Goal: Complete application form

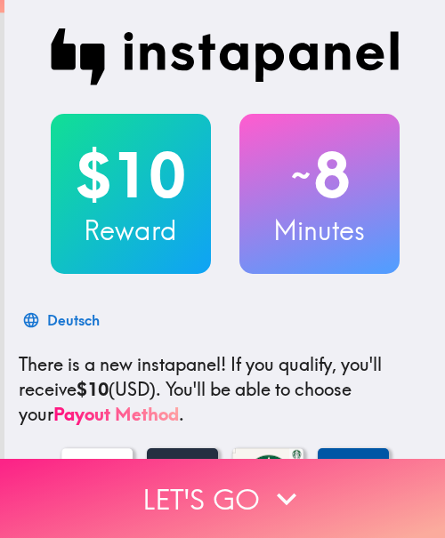
click at [232, 491] on button "Let's go" at bounding box center [222, 498] width 445 height 79
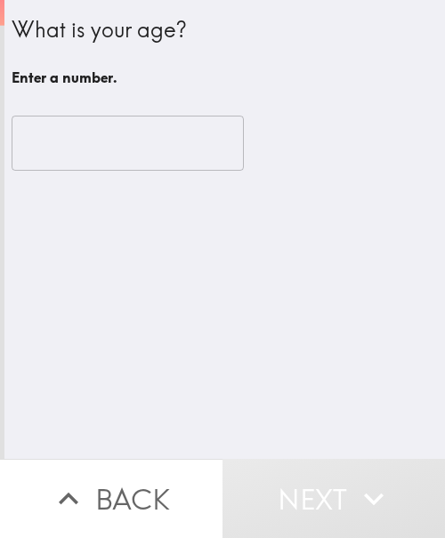
click at [107, 141] on input "number" at bounding box center [128, 143] width 232 height 55
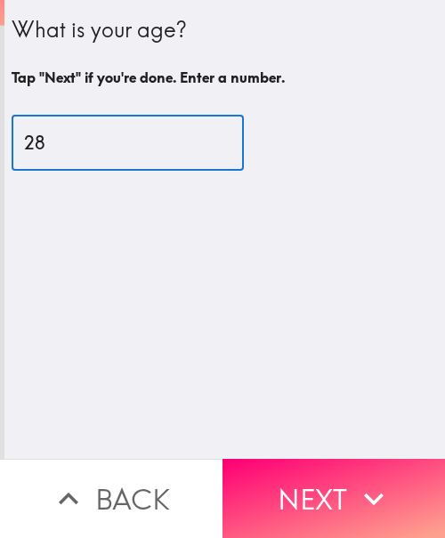
type input "28"
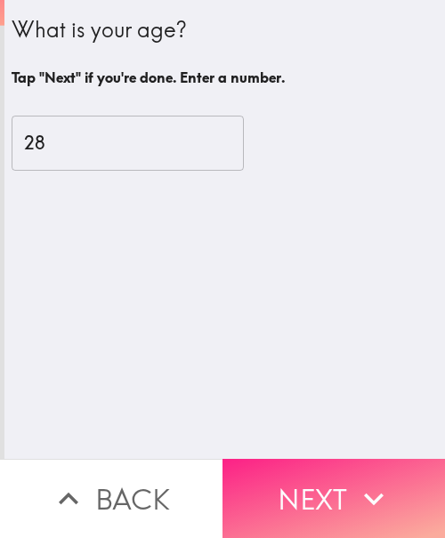
click at [372, 497] on icon "button" at bounding box center [373, 498] width 39 height 39
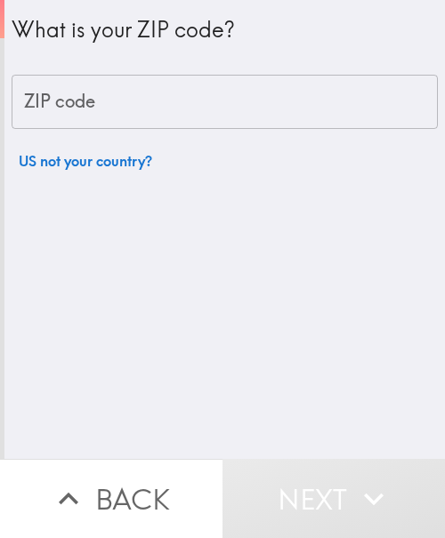
drag, startPoint x: 139, startPoint y: 89, endPoint x: 238, endPoint y: 114, distance: 102.6
click at [139, 89] on input "ZIP code" at bounding box center [225, 102] width 426 height 55
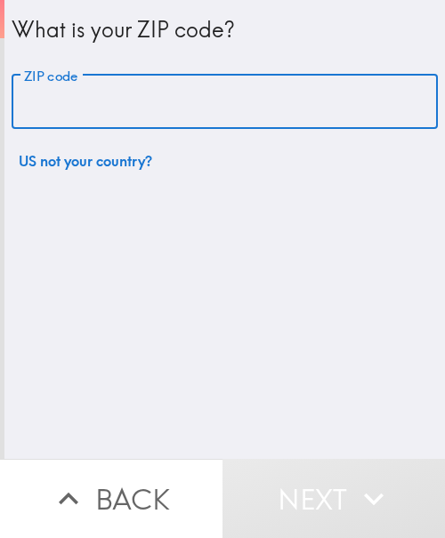
paste input "33621"
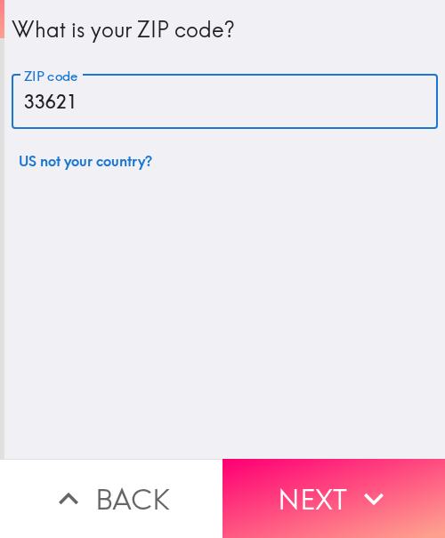
type input "33621"
drag, startPoint x: 324, startPoint y: 484, endPoint x: 429, endPoint y: 479, distance: 105.9
click at [324, 484] on button "Next" at bounding box center [333, 498] width 222 height 79
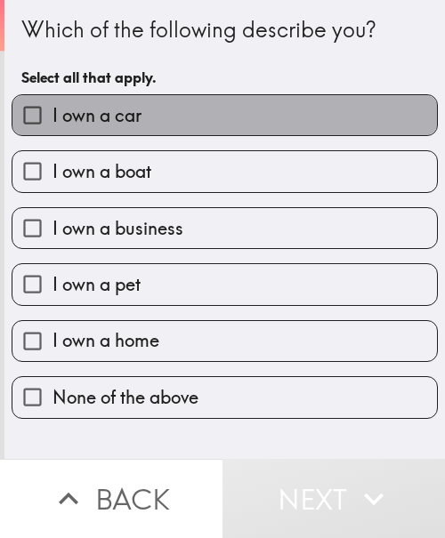
click at [232, 128] on label "I own a car" at bounding box center [224, 115] width 424 height 40
click at [52, 128] on input "I own a car" at bounding box center [32, 115] width 40 height 40
checkbox input "true"
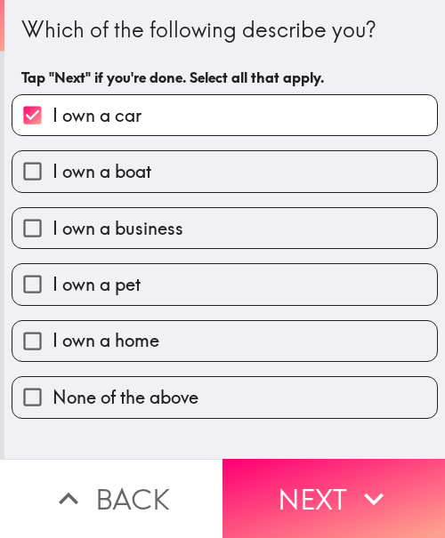
click at [194, 340] on label "I own a home" at bounding box center [224, 341] width 424 height 40
click at [52, 340] on input "I own a home" at bounding box center [32, 341] width 40 height 40
checkbox input "true"
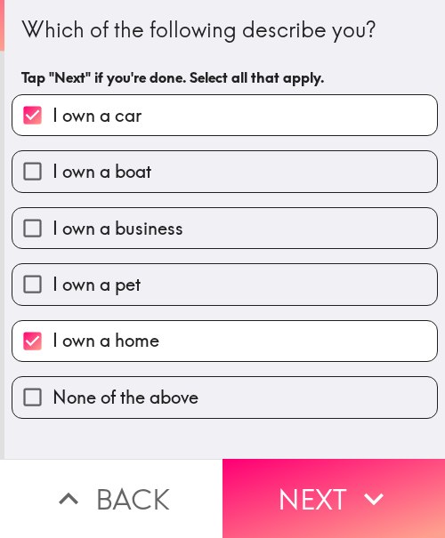
click at [188, 229] on label "I own a business" at bounding box center [224, 228] width 424 height 40
click at [52, 229] on input "I own a business" at bounding box center [32, 228] width 40 height 40
checkbox input "true"
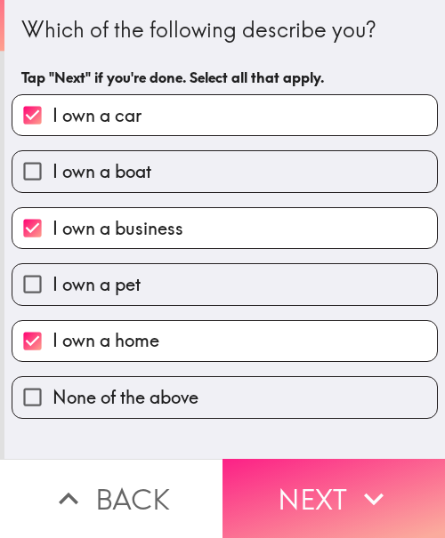
click at [299, 485] on button "Next" at bounding box center [333, 498] width 222 height 79
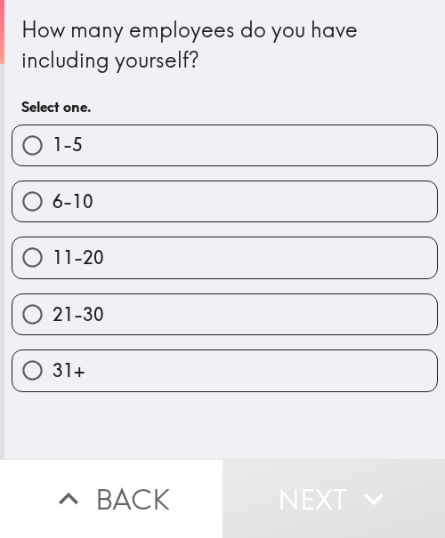
click at [157, 143] on label "1-5" at bounding box center [224, 145] width 424 height 40
click at [52, 143] on input "1-5" at bounding box center [32, 145] width 40 height 40
radio input "true"
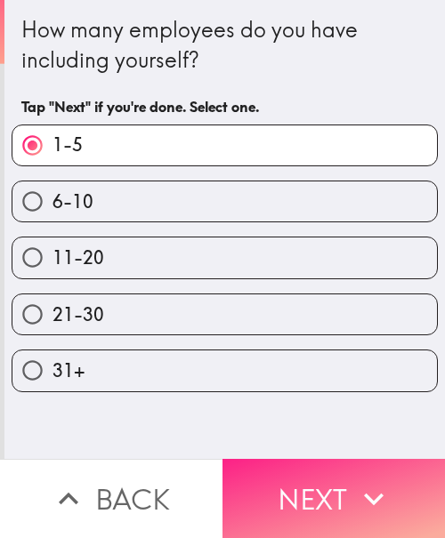
click at [364, 493] on icon "button" at bounding box center [374, 499] width 20 height 12
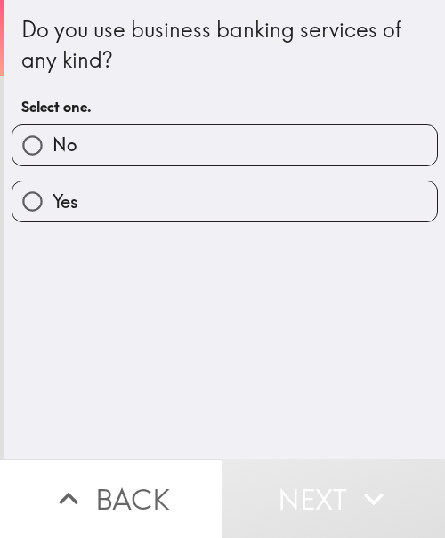
click at [160, 205] on label "Yes" at bounding box center [224, 201] width 424 height 40
click at [52, 205] on input "Yes" at bounding box center [32, 201] width 40 height 40
radio input "true"
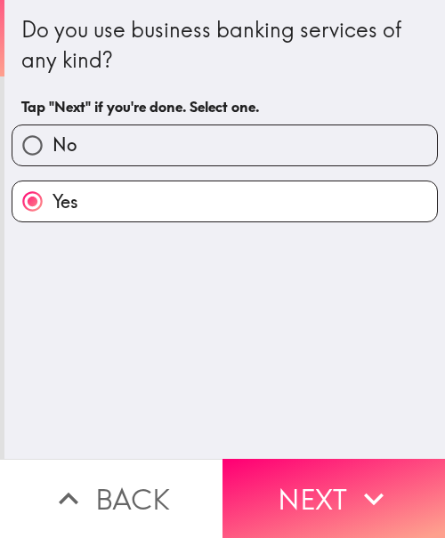
click at [355, 479] on icon "button" at bounding box center [373, 498] width 39 height 39
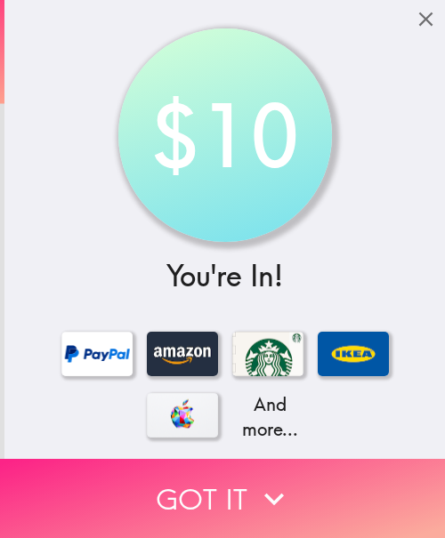
drag, startPoint x: 214, startPoint y: 484, endPoint x: 260, endPoint y: 458, distance: 52.2
click at [214, 484] on button "Got it" at bounding box center [222, 498] width 445 height 79
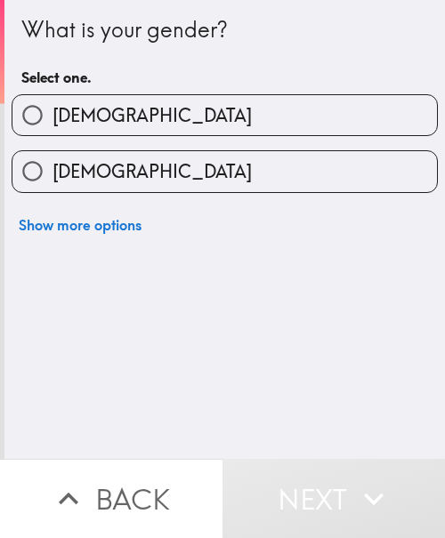
drag, startPoint x: 340, startPoint y: 118, endPoint x: 433, endPoint y: 116, distance: 93.4
click at [340, 118] on label "[DEMOGRAPHIC_DATA]" at bounding box center [224, 115] width 424 height 40
click at [52, 118] on input "[DEMOGRAPHIC_DATA]" at bounding box center [32, 115] width 40 height 40
radio input "true"
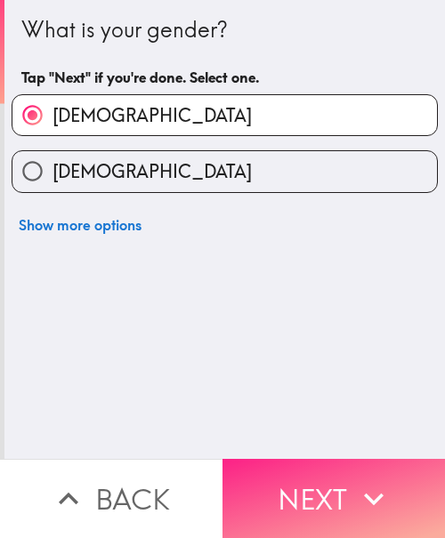
drag, startPoint x: 355, startPoint y: 470, endPoint x: 381, endPoint y: 472, distance: 25.8
click at [355, 479] on icon "button" at bounding box center [373, 498] width 39 height 39
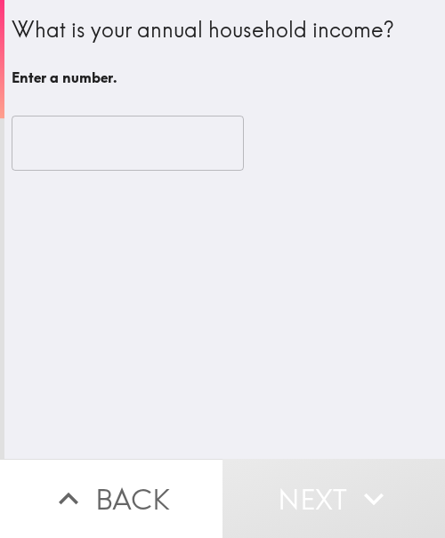
click at [123, 133] on input "number" at bounding box center [128, 143] width 232 height 55
paste input "600000"
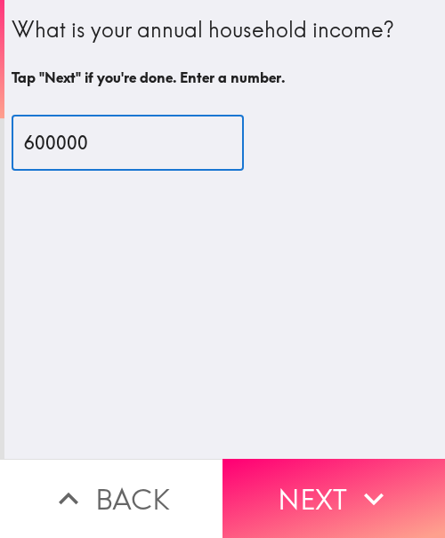
type input "600000"
drag, startPoint x: 92, startPoint y: 147, endPoint x: -193, endPoint y: 152, distance: 285.4
click at [0, 0] on html "What is your annual household income? Tap "Next" if you're done. Enter a number…" at bounding box center [222, 0] width 445 height 0
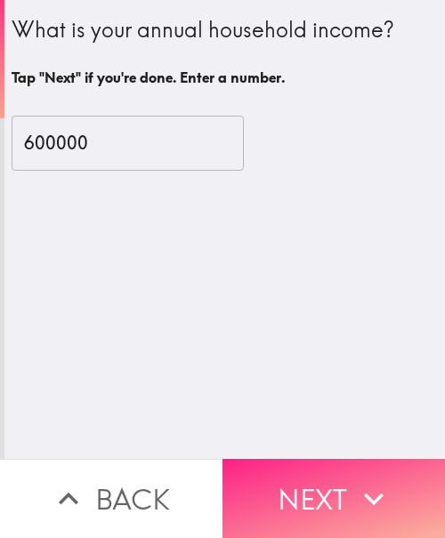
click at [364, 493] on icon "button" at bounding box center [374, 499] width 20 height 12
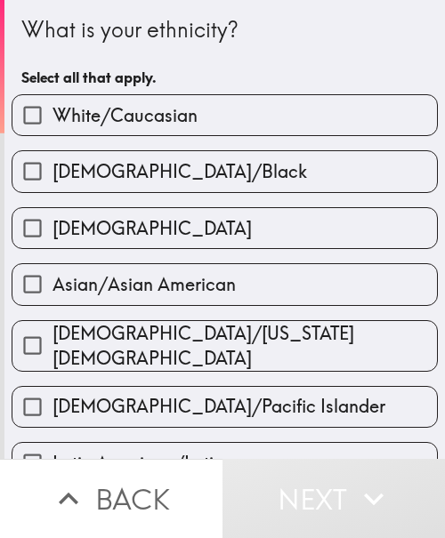
drag, startPoint x: 247, startPoint y: 111, endPoint x: 265, endPoint y: 111, distance: 17.8
click at [247, 111] on label "White/Caucasian" at bounding box center [224, 115] width 424 height 40
click at [52, 111] on input "White/Caucasian" at bounding box center [32, 115] width 40 height 40
checkbox input "true"
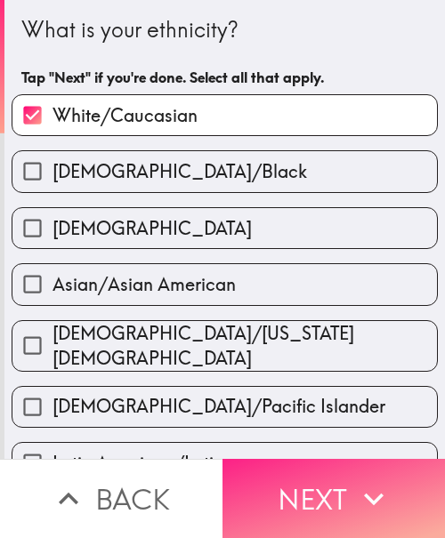
click at [316, 497] on button "Next" at bounding box center [333, 498] width 222 height 79
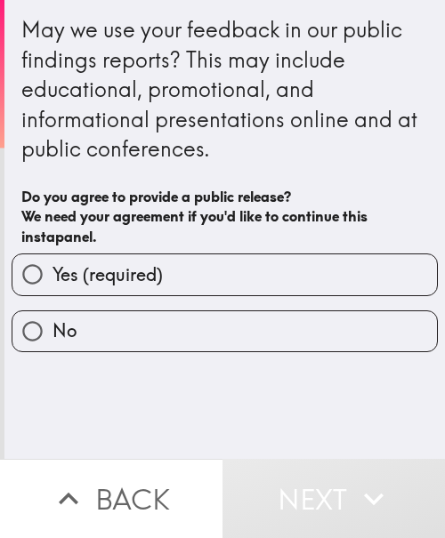
click at [213, 273] on label "Yes (required)" at bounding box center [224, 274] width 424 height 40
click at [52, 273] on input "Yes (required)" at bounding box center [32, 274] width 40 height 40
radio input "true"
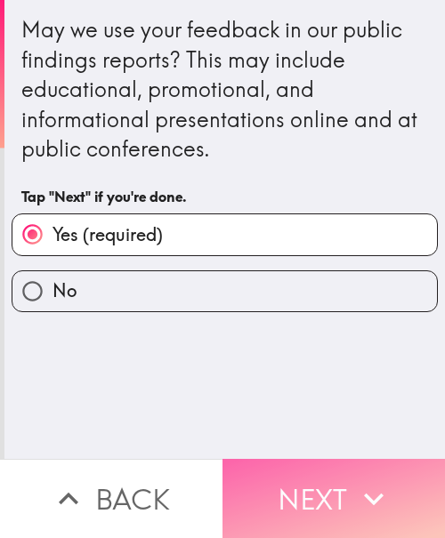
drag, startPoint x: 317, startPoint y: 485, endPoint x: 412, endPoint y: 450, distance: 100.7
click at [318, 485] on button "Next" at bounding box center [333, 498] width 222 height 79
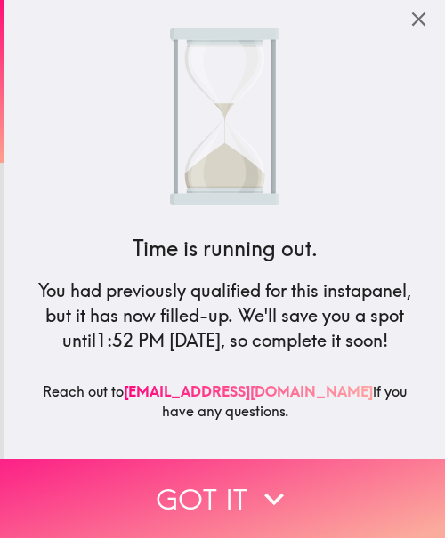
click at [188, 469] on button "Got it" at bounding box center [222, 498] width 445 height 79
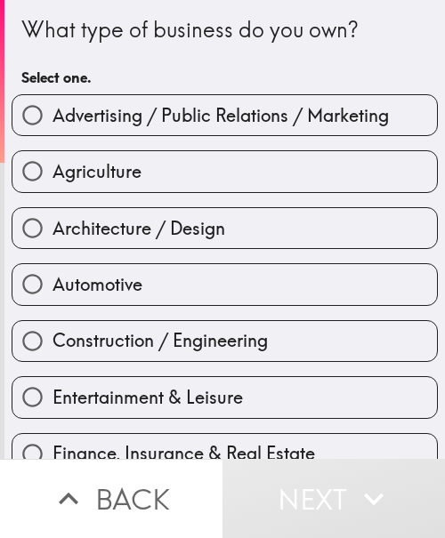
drag, startPoint x: 293, startPoint y: 347, endPoint x: 409, endPoint y: 350, distance: 115.6
click at [293, 347] on label "Construction / Engineering" at bounding box center [224, 341] width 424 height 40
click at [52, 347] on input "Construction / Engineering" at bounding box center [32, 341] width 40 height 40
radio input "true"
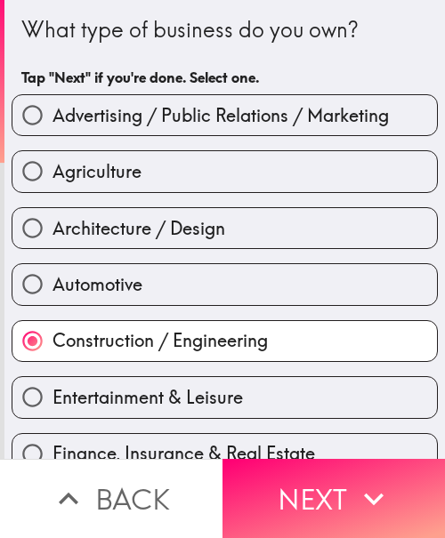
drag, startPoint x: 295, startPoint y: 474, endPoint x: 208, endPoint y: 476, distance: 87.1
click at [295, 474] on button "Next" at bounding box center [333, 498] width 222 height 79
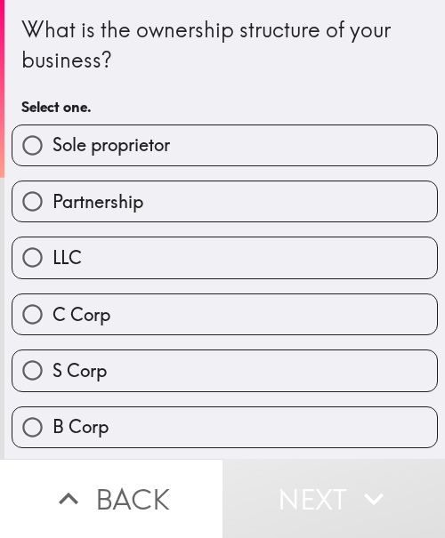
drag, startPoint x: 266, startPoint y: 148, endPoint x: 300, endPoint y: 151, distance: 34.0
click at [266, 148] on label "Sole proprietor" at bounding box center [224, 145] width 424 height 40
click at [52, 148] on input "Sole proprietor" at bounding box center [32, 145] width 40 height 40
radio input "true"
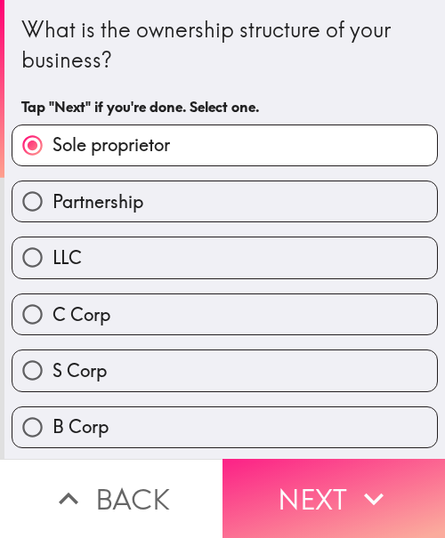
click at [333, 485] on button "Next" at bounding box center [333, 498] width 222 height 79
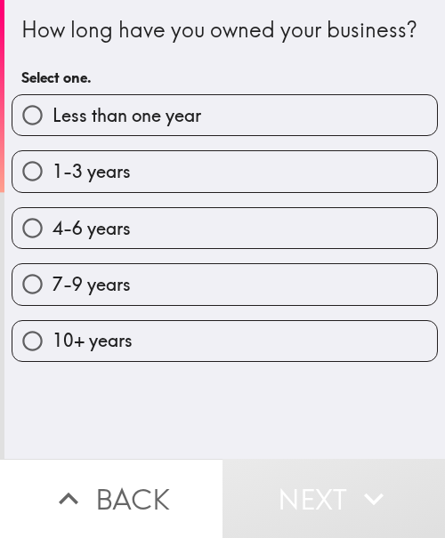
drag, startPoint x: 220, startPoint y: 264, endPoint x: 378, endPoint y: 276, distance: 157.8
click at [222, 248] on label "4-6 years" at bounding box center [224, 228] width 424 height 40
click at [52, 248] on input "4-6 years" at bounding box center [32, 228] width 40 height 40
radio input "true"
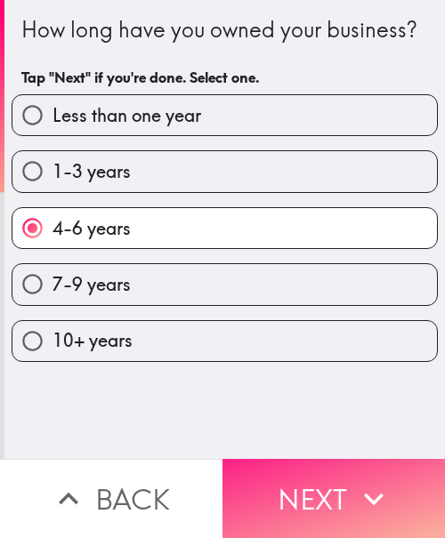
drag, startPoint x: 273, startPoint y: 482, endPoint x: 419, endPoint y: 486, distance: 145.9
click at [273, 482] on button "Next" at bounding box center [333, 498] width 222 height 79
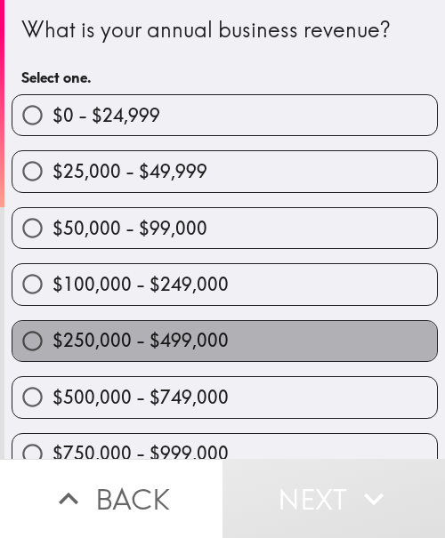
click at [301, 341] on label "$250,000 - $499,000" at bounding box center [224, 341] width 424 height 40
click at [52, 341] on input "$250,000 - $499,000" at bounding box center [32, 341] width 40 height 40
radio input "true"
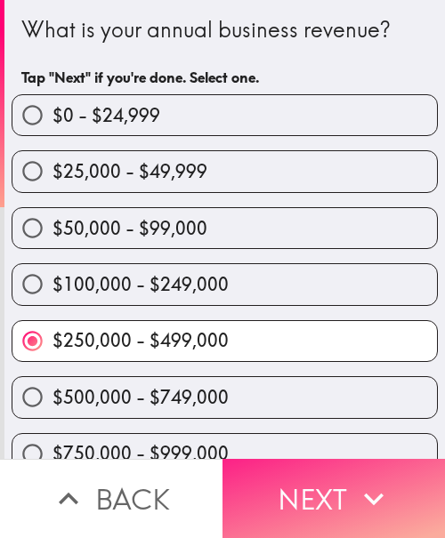
click at [354, 497] on icon "button" at bounding box center [373, 498] width 39 height 39
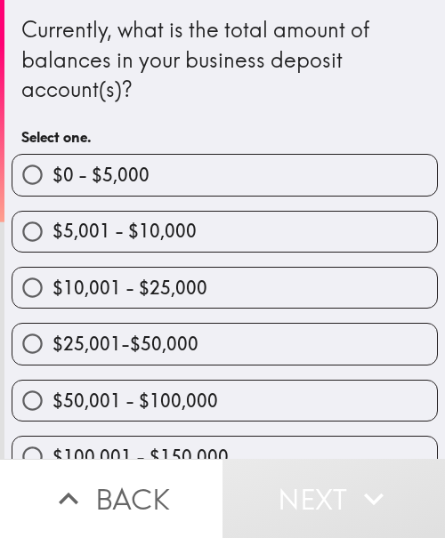
scroll to position [178, 0]
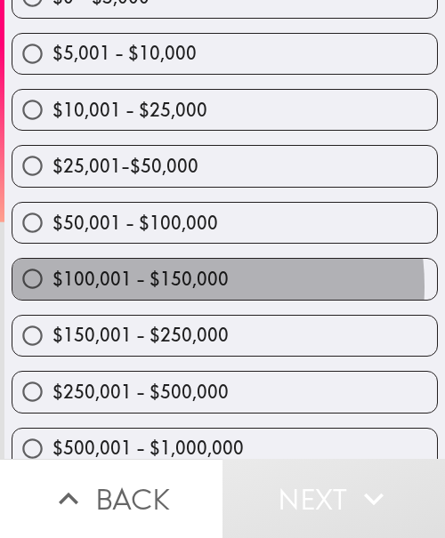
drag, startPoint x: 166, startPoint y: 286, endPoint x: 409, endPoint y: 327, distance: 246.1
click at [166, 286] on span "$100,001 - $150,000" at bounding box center [140, 279] width 176 height 25
click at [52, 286] on input "$100,001 - $150,000" at bounding box center [32, 279] width 40 height 40
radio input "true"
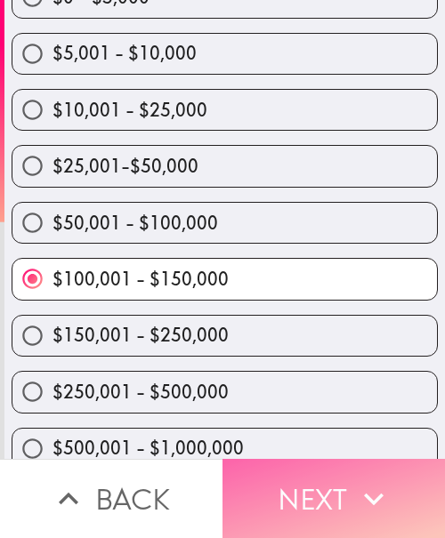
click at [325, 471] on button "Next" at bounding box center [333, 498] width 222 height 79
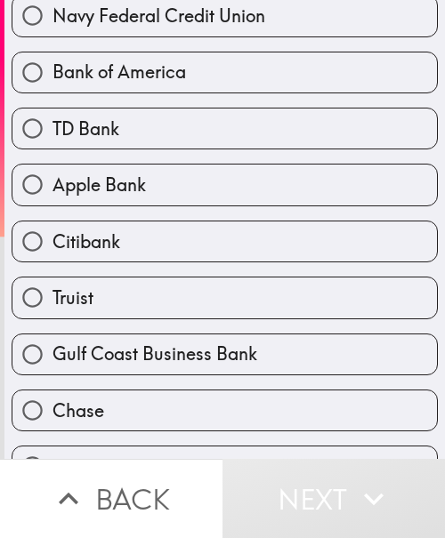
scroll to position [578, 0]
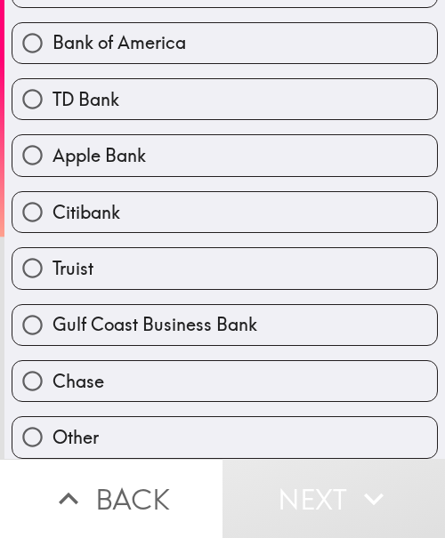
drag, startPoint x: 129, startPoint y: 357, endPoint x: 433, endPoint y: 289, distance: 311.7
click at [129, 361] on label "Chase" at bounding box center [224, 381] width 424 height 40
click at [52, 361] on input "Chase" at bounding box center [32, 381] width 40 height 40
radio input "true"
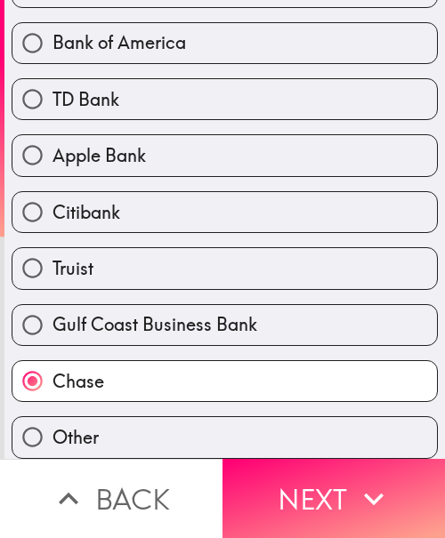
drag, startPoint x: 369, startPoint y: 479, endPoint x: 430, endPoint y: 479, distance: 61.3
click at [369, 479] on icon "button" at bounding box center [373, 498] width 39 height 39
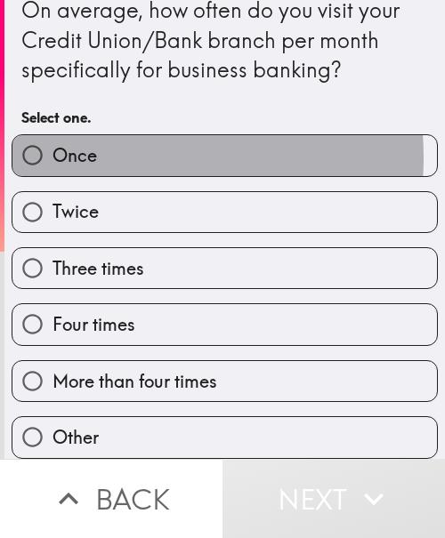
click at [103, 142] on label "Once" at bounding box center [224, 155] width 424 height 40
click at [52, 142] on input "Once" at bounding box center [32, 155] width 40 height 40
radio input "true"
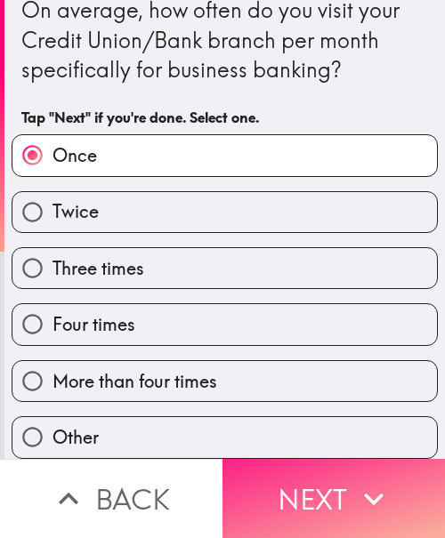
drag, startPoint x: 377, startPoint y: 480, endPoint x: 422, endPoint y: 483, distance: 45.4
click at [376, 480] on icon "button" at bounding box center [373, 498] width 39 height 39
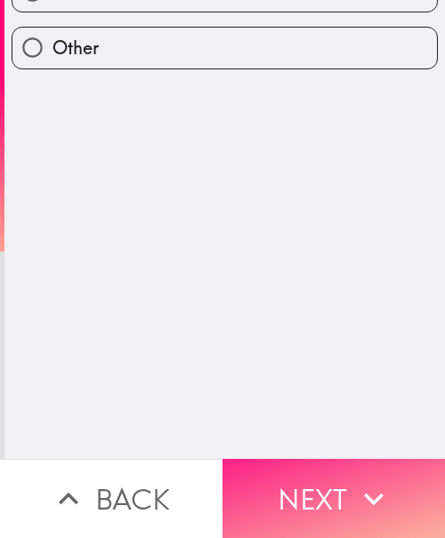
scroll to position [0, 0]
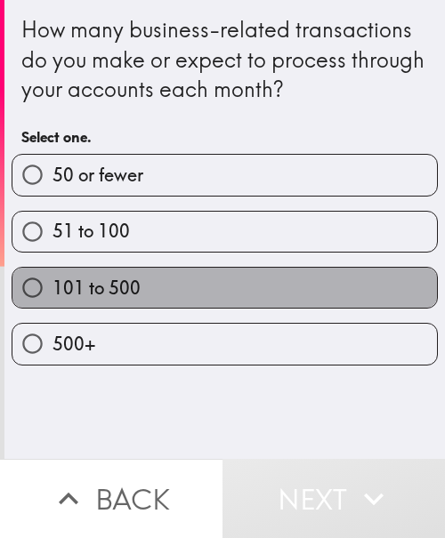
click at [257, 280] on label "101 to 500" at bounding box center [224, 288] width 424 height 40
click at [52, 280] on input "101 to 500" at bounding box center [32, 288] width 40 height 40
radio input "true"
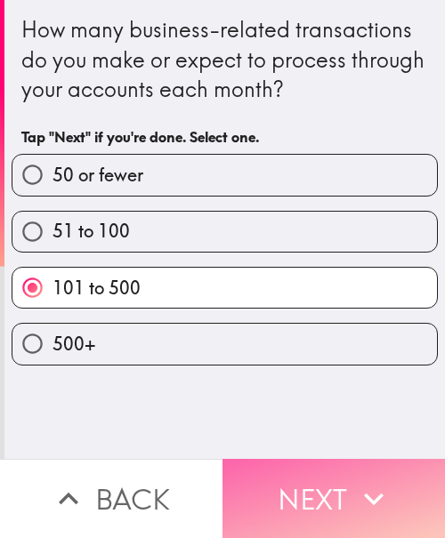
click at [318, 479] on button "Next" at bounding box center [333, 498] width 222 height 79
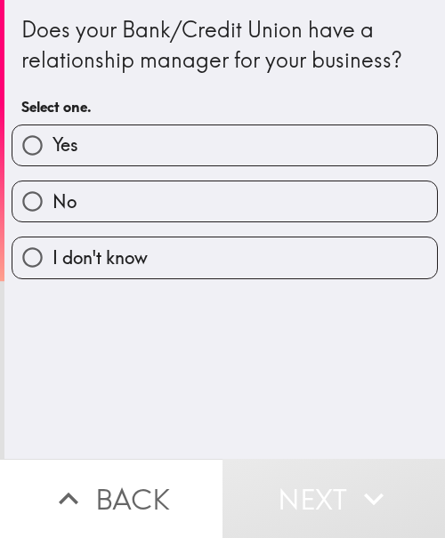
click at [235, 132] on label "Yes" at bounding box center [224, 145] width 424 height 40
click at [52, 132] on input "Yes" at bounding box center [32, 145] width 40 height 40
radio input "true"
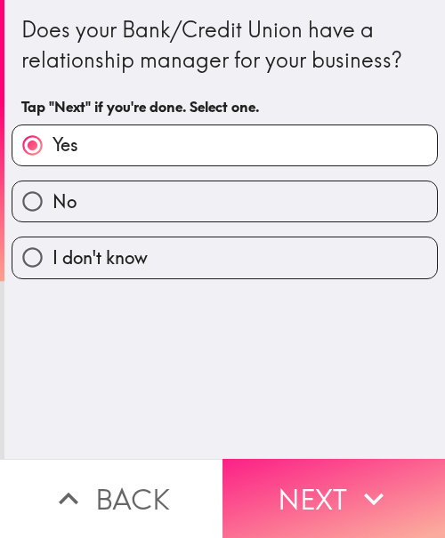
drag, startPoint x: 302, startPoint y: 480, endPoint x: 406, endPoint y: 480, distance: 104.0
click at [304, 480] on button "Next" at bounding box center [333, 498] width 222 height 79
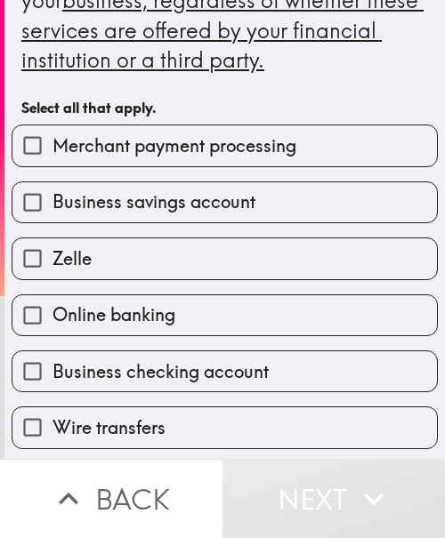
scroll to position [178, 0]
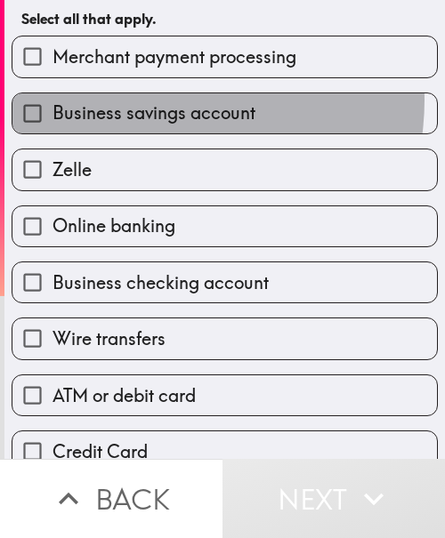
drag, startPoint x: 140, startPoint y: 100, endPoint x: 140, endPoint y: 140, distance: 40.0
click at [140, 100] on label "Business savings account" at bounding box center [224, 113] width 424 height 40
click at [52, 100] on input "Business savings account" at bounding box center [32, 113] width 40 height 40
checkbox input "true"
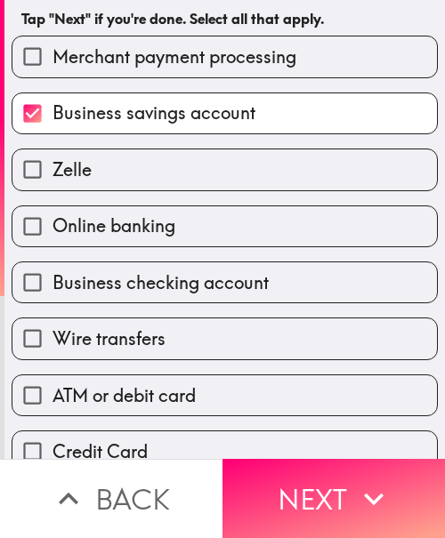
click at [117, 272] on span "Business checking account" at bounding box center [160, 282] width 216 height 25
click at [52, 272] on input "Business checking account" at bounding box center [32, 282] width 40 height 40
checkbox input "true"
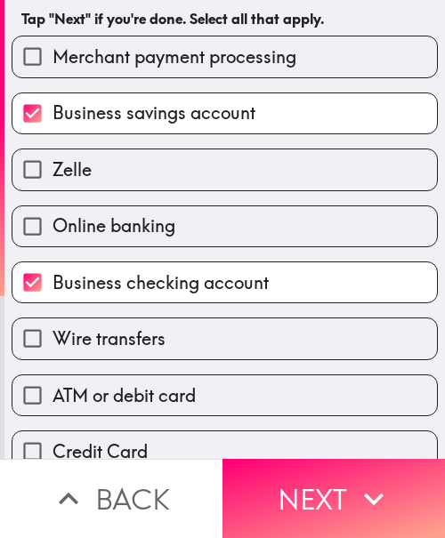
scroll to position [356, 0]
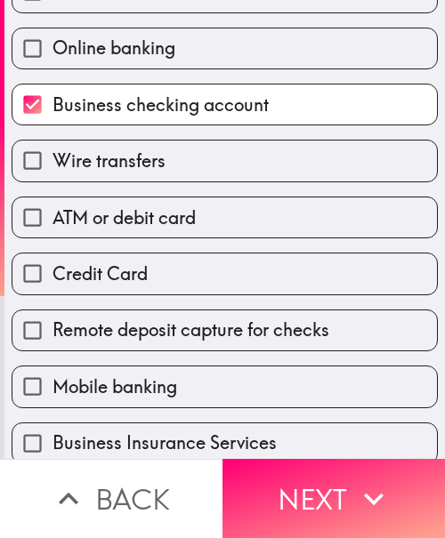
click at [132, 268] on span "Credit Card" at bounding box center [99, 273] width 95 height 25
click at [52, 268] on input "Credit Card" at bounding box center [32, 273] width 40 height 40
checkbox input "true"
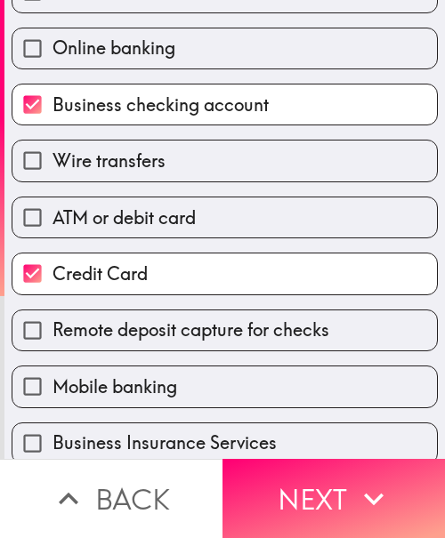
scroll to position [445, 0]
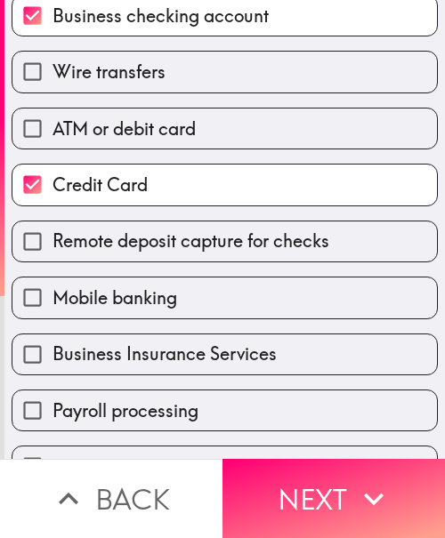
click at [133, 300] on span "Mobile banking" at bounding box center [114, 297] width 124 height 25
click at [52, 300] on input "Mobile banking" at bounding box center [32, 297] width 40 height 40
checkbox input "true"
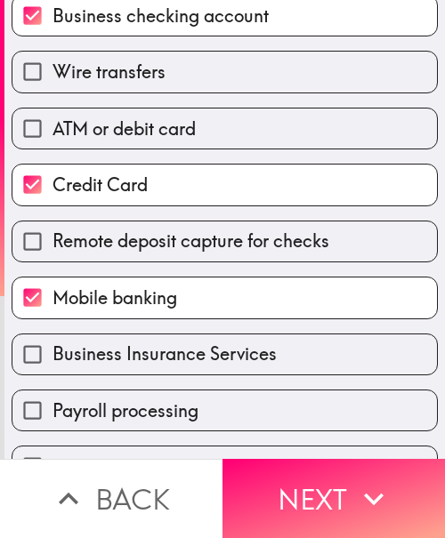
scroll to position [533, 0]
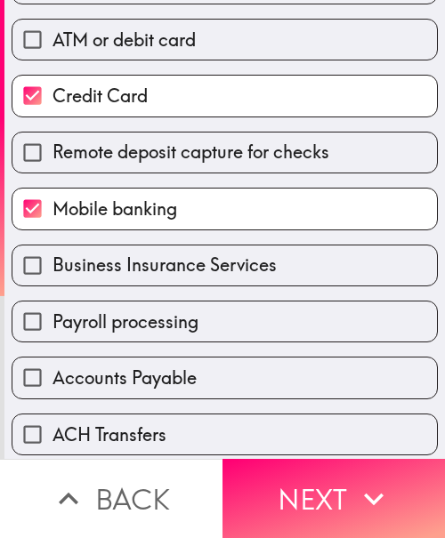
click at [156, 317] on span "Payroll processing" at bounding box center [125, 321] width 146 height 25
click at [52, 317] on input "Payroll processing" at bounding box center [32, 321] width 40 height 40
checkbox input "true"
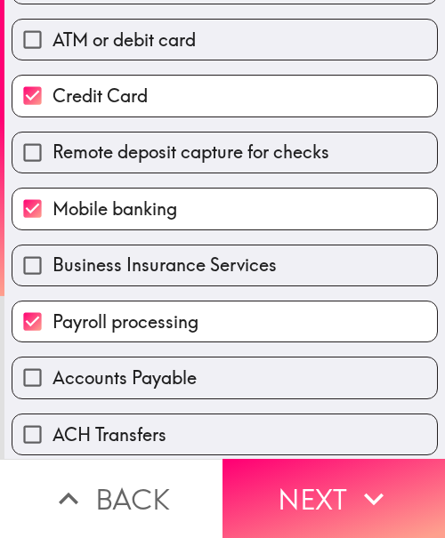
click at [130, 261] on span "Business Insurance Services" at bounding box center [164, 264] width 224 height 25
click at [52, 261] on input "Business Insurance Services" at bounding box center [32, 265] width 40 height 40
checkbox input "true"
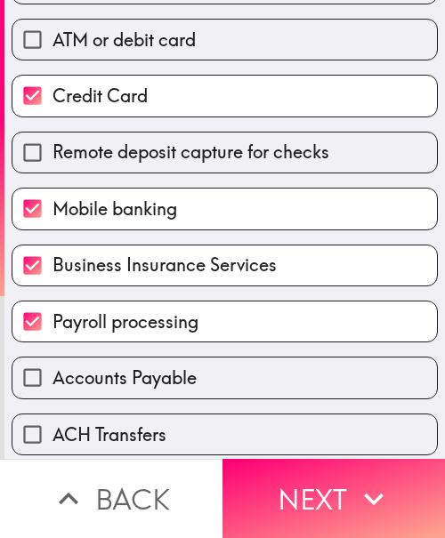
scroll to position [668, 0]
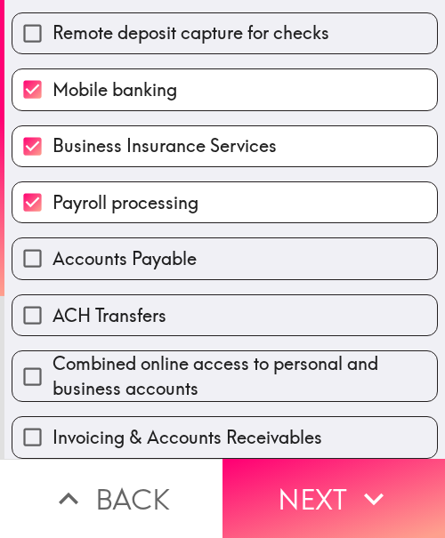
click at [145, 309] on span "ACH Transfers" at bounding box center [109, 315] width 114 height 25
click at [52, 309] on input "ACH Transfers" at bounding box center [32, 315] width 40 height 40
checkbox input "true"
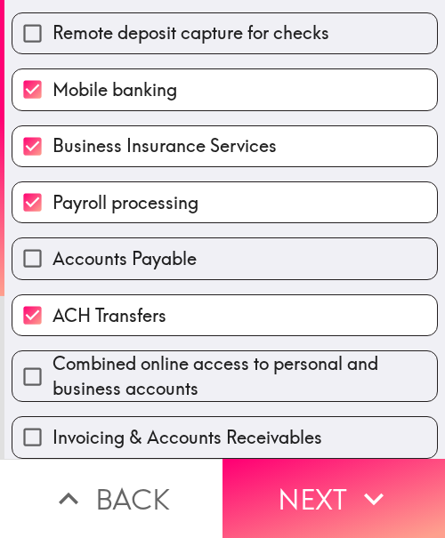
click at [216, 425] on span "Invoicing & Accounts Receivables" at bounding box center [186, 437] width 269 height 25
click at [52, 418] on input "Invoicing & Accounts Receivables" at bounding box center [32, 437] width 40 height 40
checkbox input "true"
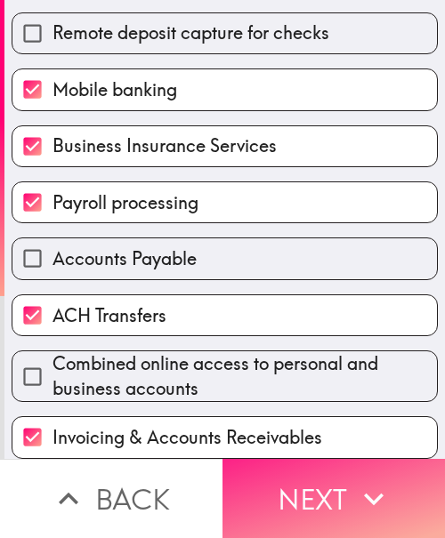
click at [325, 461] on button "Next" at bounding box center [333, 498] width 222 height 79
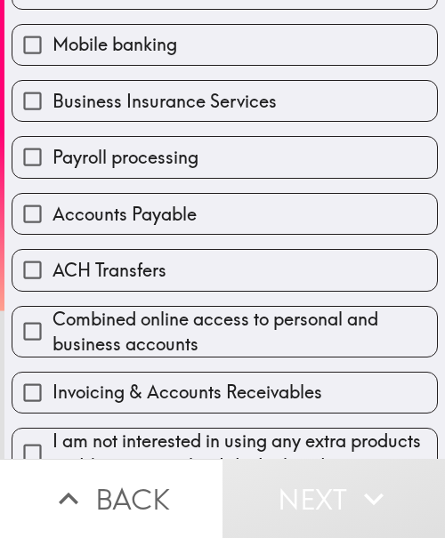
scroll to position [728, 0]
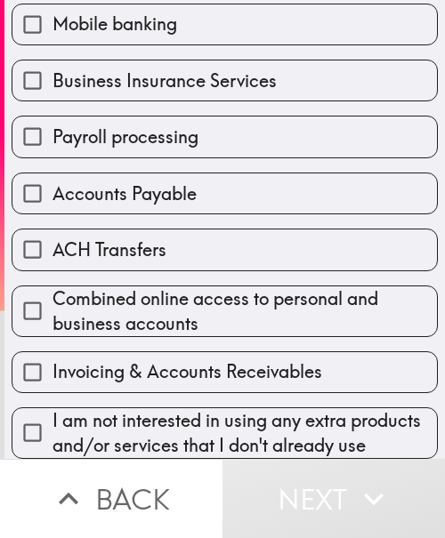
drag, startPoint x: 184, startPoint y: 268, endPoint x: 377, endPoint y: 263, distance: 193.0
click at [184, 286] on span "Combined online access to personal and business accounts" at bounding box center [244, 311] width 384 height 50
click at [52, 291] on input "Combined online access to personal and business accounts" at bounding box center [32, 311] width 40 height 40
checkbox input "true"
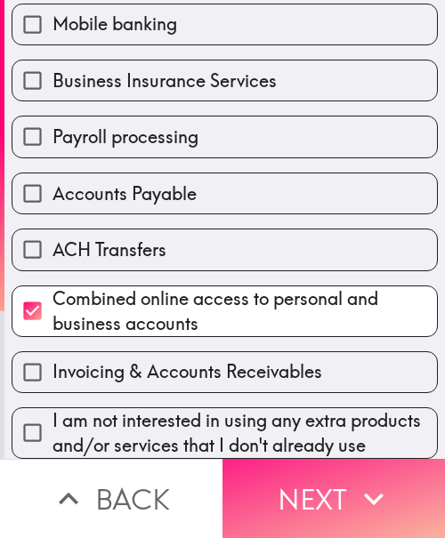
drag, startPoint x: 343, startPoint y: 470, endPoint x: 405, endPoint y: 470, distance: 62.2
click at [343, 470] on button "Next" at bounding box center [333, 498] width 222 height 79
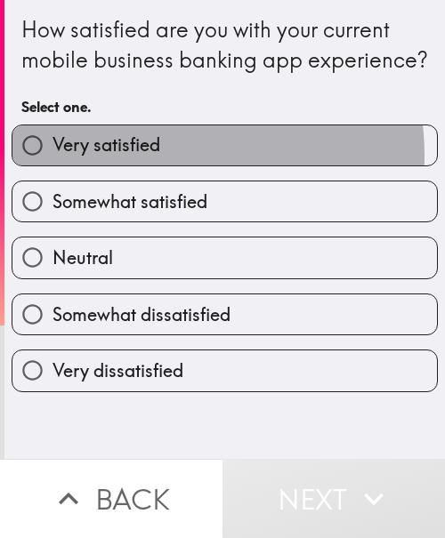
drag, startPoint x: 159, startPoint y: 185, endPoint x: 413, endPoint y: 211, distance: 254.7
click at [160, 165] on label "Very satisfied" at bounding box center [224, 145] width 424 height 40
click at [52, 165] on input "Very satisfied" at bounding box center [32, 145] width 40 height 40
radio input "true"
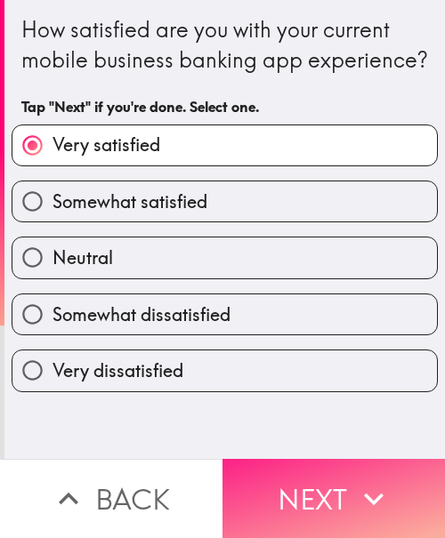
drag, startPoint x: 353, startPoint y: 499, endPoint x: 428, endPoint y: 501, distance: 74.7
click at [354, 499] on icon "button" at bounding box center [373, 498] width 39 height 39
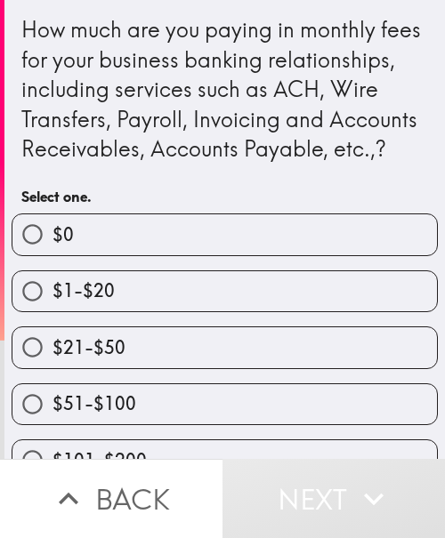
scroll to position [124, 0]
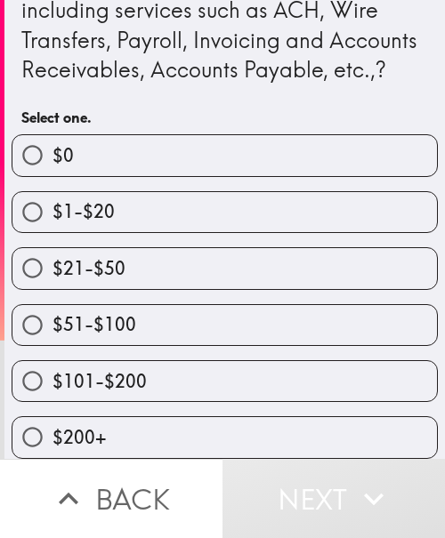
drag, startPoint x: 160, startPoint y: 303, endPoint x: 196, endPoint y: 309, distance: 36.1
click at [160, 305] on label "$51-$100" at bounding box center [224, 325] width 424 height 40
click at [52, 305] on input "$51-$100" at bounding box center [32, 325] width 40 height 40
radio input "true"
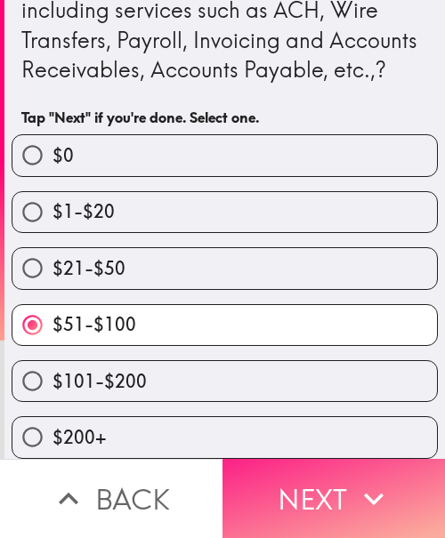
click at [393, 465] on button "Next" at bounding box center [333, 498] width 222 height 79
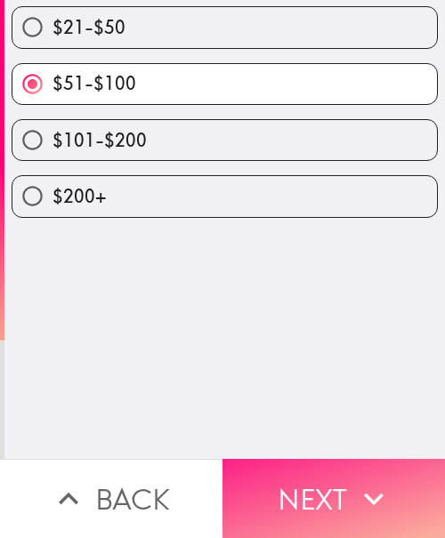
scroll to position [0, 0]
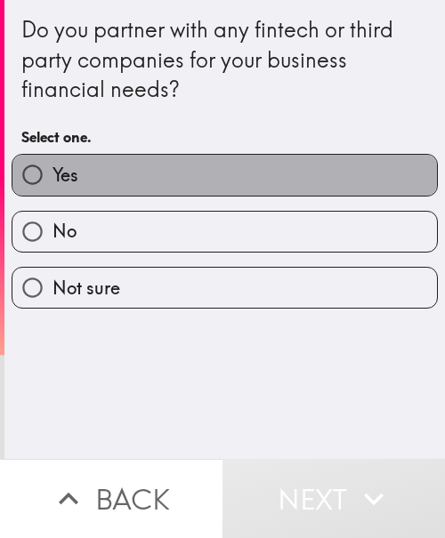
click at [384, 188] on label "Yes" at bounding box center [224, 175] width 424 height 40
click at [52, 188] on input "Yes" at bounding box center [32, 175] width 40 height 40
radio input "true"
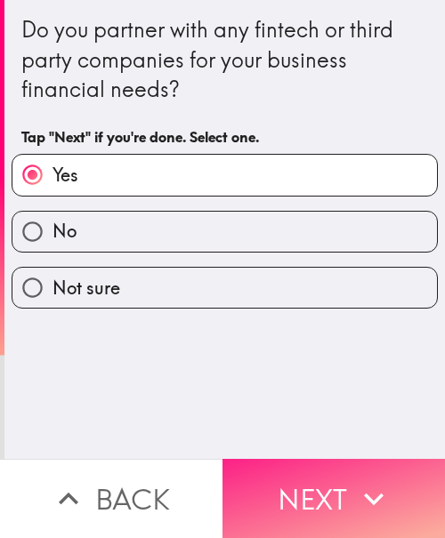
click at [323, 462] on button "Next" at bounding box center [333, 498] width 222 height 79
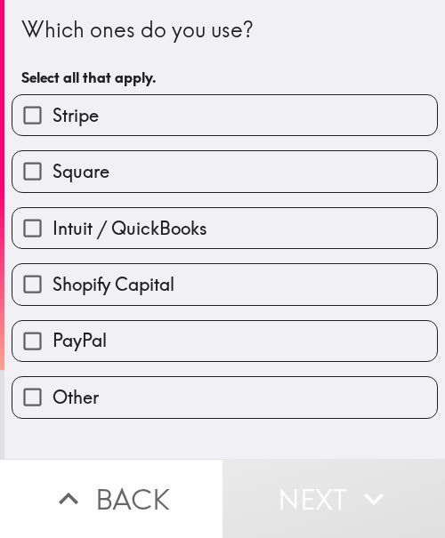
drag, startPoint x: 108, startPoint y: 231, endPoint x: 108, endPoint y: 217, distance: 14.2
click at [108, 231] on span "Intuit / QuickBooks" at bounding box center [129, 228] width 155 height 25
click at [52, 231] on input "Intuit / QuickBooks" at bounding box center [32, 228] width 40 height 40
checkbox input "true"
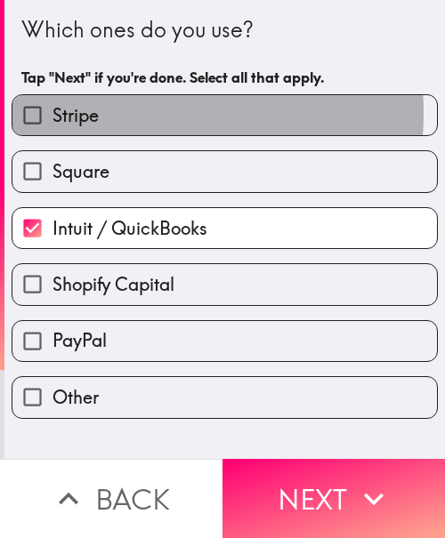
click at [102, 113] on label "Stripe" at bounding box center [224, 115] width 424 height 40
click at [52, 113] on input "Stripe" at bounding box center [32, 115] width 40 height 40
checkbox input "true"
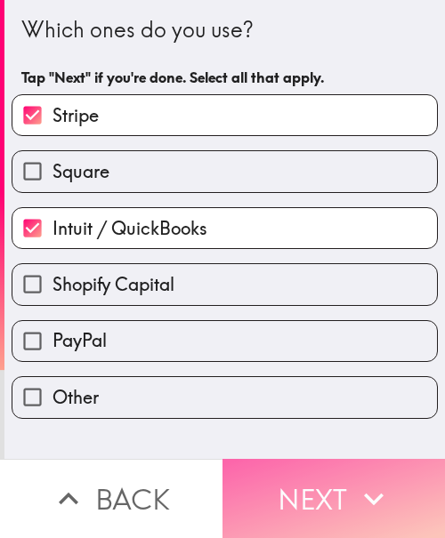
click at [289, 492] on button "Next" at bounding box center [333, 498] width 222 height 79
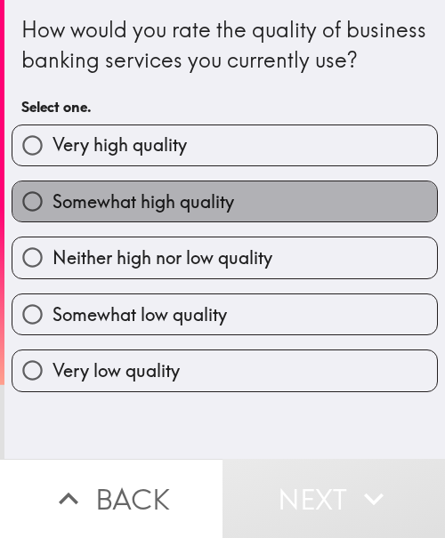
click at [300, 213] on label "Somewhat high quality" at bounding box center [224, 201] width 424 height 40
click at [52, 213] on input "Somewhat high quality" at bounding box center [32, 201] width 40 height 40
radio input "true"
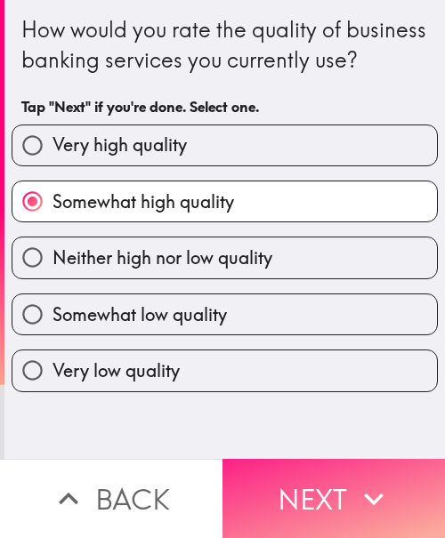
drag, startPoint x: 336, startPoint y: 485, endPoint x: 437, endPoint y: 486, distance: 101.4
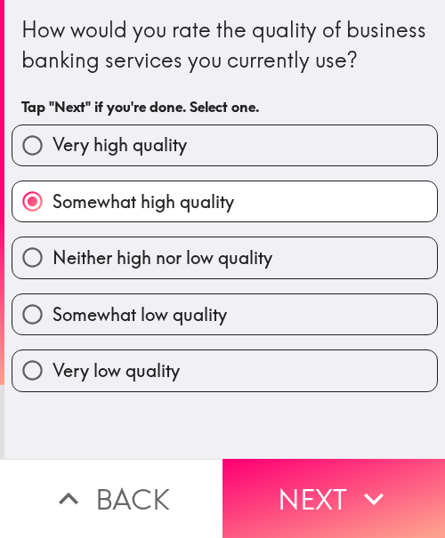
click at [339, 485] on button "Next" at bounding box center [333, 498] width 222 height 79
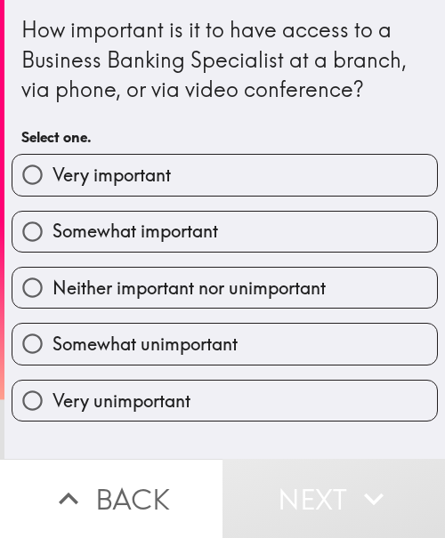
drag, startPoint x: 272, startPoint y: 260, endPoint x: 354, endPoint y: 247, distance: 82.9
click at [272, 260] on div "Neither important nor unimportant" at bounding box center [217, 280] width 440 height 56
click at [420, 235] on div "How important is it to have access to a Business Banking Specialist at a branch…" at bounding box center [224, 210] width 440 height 421
drag, startPoint x: 290, startPoint y: 224, endPoint x: 434, endPoint y: 236, distance: 144.6
click at [292, 226] on label "Somewhat important" at bounding box center [224, 232] width 424 height 40
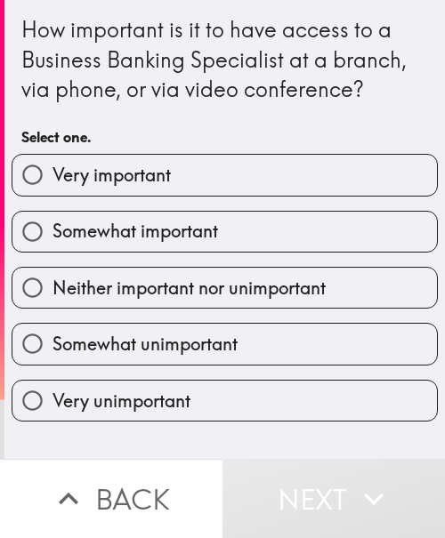
click at [52, 226] on input "Somewhat important" at bounding box center [32, 232] width 40 height 40
radio input "true"
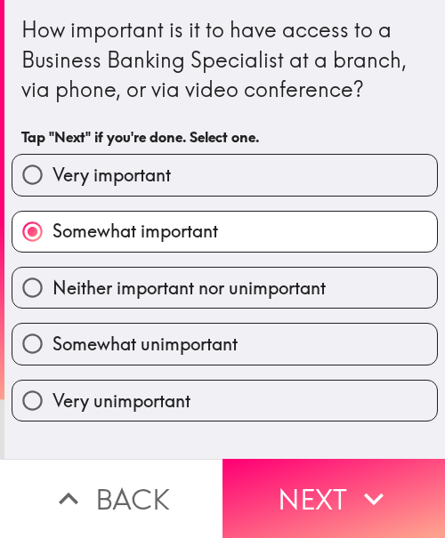
drag, startPoint x: 367, startPoint y: 487, endPoint x: 430, endPoint y: 490, distance: 63.2
click at [367, 493] on icon "button" at bounding box center [374, 499] width 20 height 12
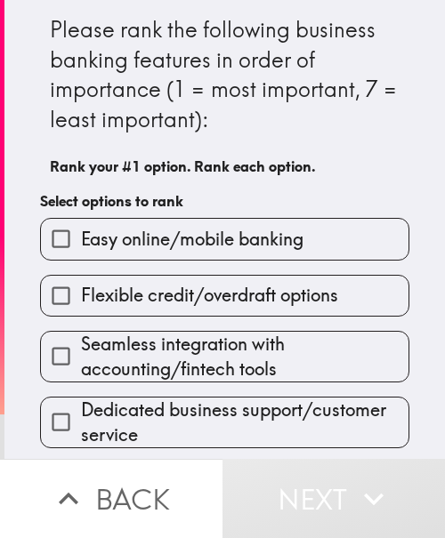
click at [170, 301] on span "Flexible credit/overdraft options" at bounding box center [209, 295] width 257 height 25
click at [81, 301] on input "Flexible credit/overdraft options" at bounding box center [61, 296] width 40 height 40
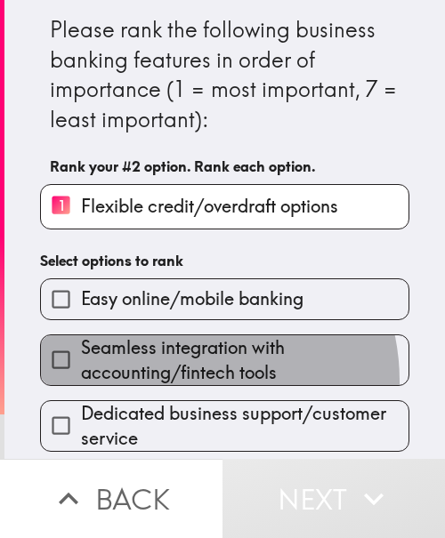
click at [165, 381] on span "Seamless integration with accounting/fintech tools" at bounding box center [244, 360] width 327 height 50
click at [81, 380] on input "Seamless integration with accounting/fintech tools" at bounding box center [61, 360] width 40 height 40
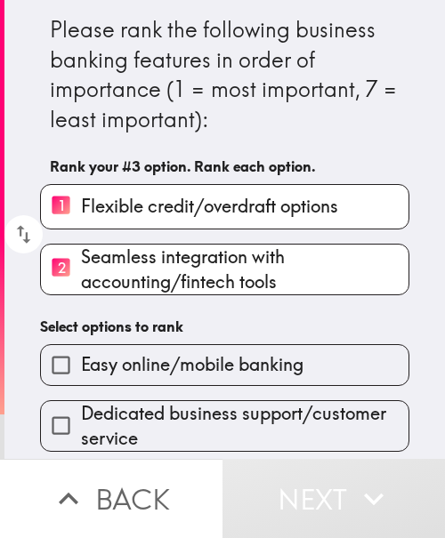
click at [168, 416] on span "Dedicated business support/customer service" at bounding box center [244, 426] width 327 height 50
click at [81, 416] on input "Dedicated business support/customer service" at bounding box center [61, 425] width 40 height 40
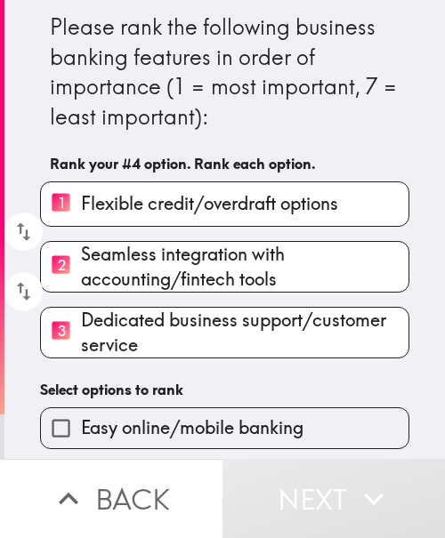
scroll to position [187, 0]
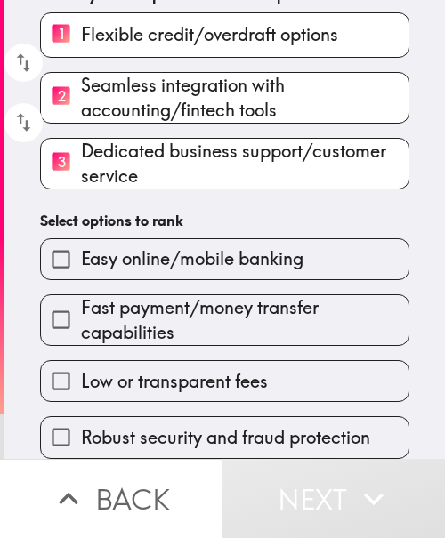
click at [159, 346] on div "Low or transparent fees" at bounding box center [217, 374] width 383 height 56
click at [139, 324] on span "Fast payment/money transfer capabilities" at bounding box center [244, 320] width 327 height 50
click at [81, 324] on input "Fast payment/money transfer capabilities" at bounding box center [61, 320] width 40 height 40
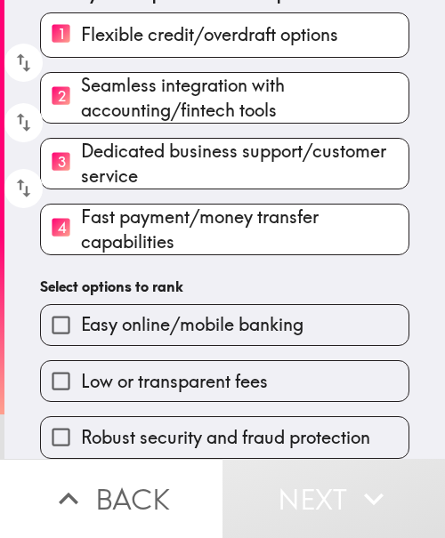
drag, startPoint x: 138, startPoint y: 391, endPoint x: 149, endPoint y: 425, distance: 35.7
click at [138, 402] on div "Robust security and fraud protection" at bounding box center [217, 430] width 383 height 56
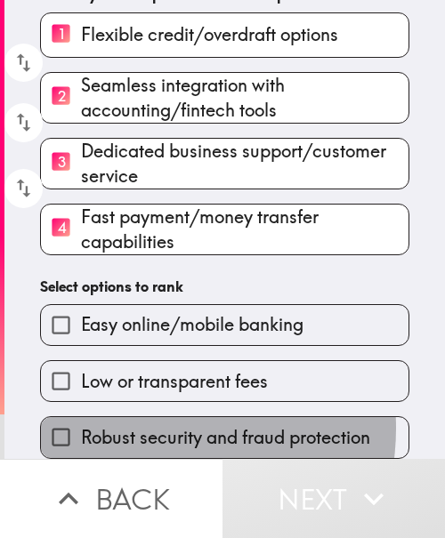
click at [146, 425] on span "Robust security and fraud protection" at bounding box center [225, 437] width 289 height 25
click at [81, 417] on input "Robust security and fraud protection" at bounding box center [61, 437] width 40 height 40
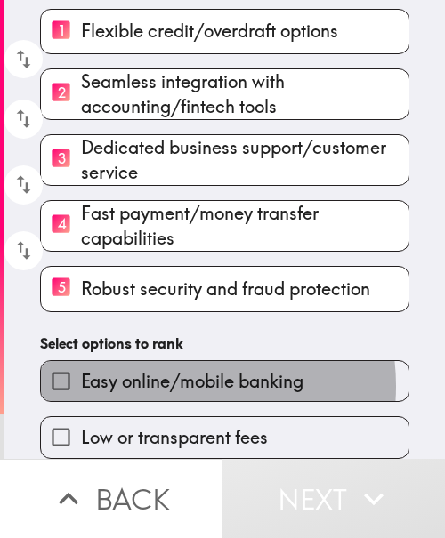
click at [165, 374] on span "Easy online/mobile banking" at bounding box center [192, 381] width 222 height 25
click at [81, 374] on input "Easy online/mobile banking" at bounding box center [61, 381] width 40 height 40
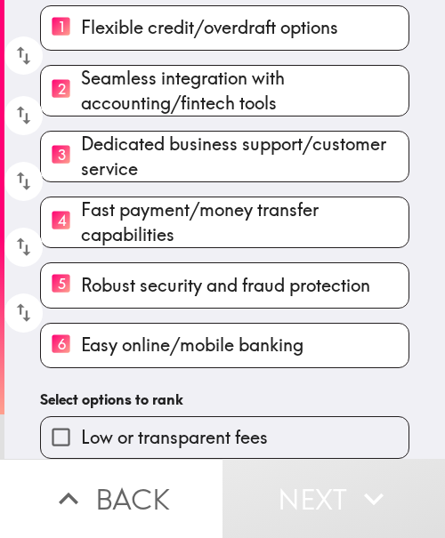
click at [148, 425] on span "Low or transparent fees" at bounding box center [174, 437] width 187 height 25
click at [81, 420] on input "Low or transparent fees" at bounding box center [61, 437] width 40 height 40
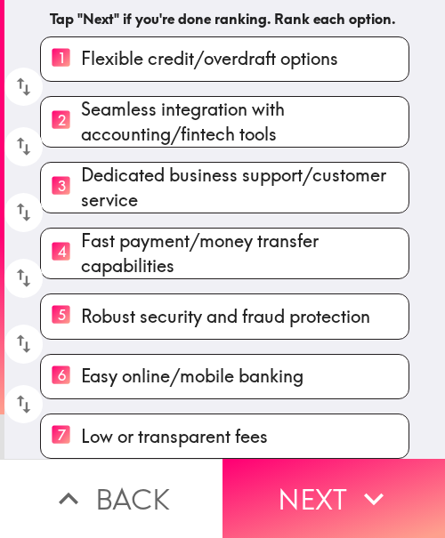
scroll to position [183, 0]
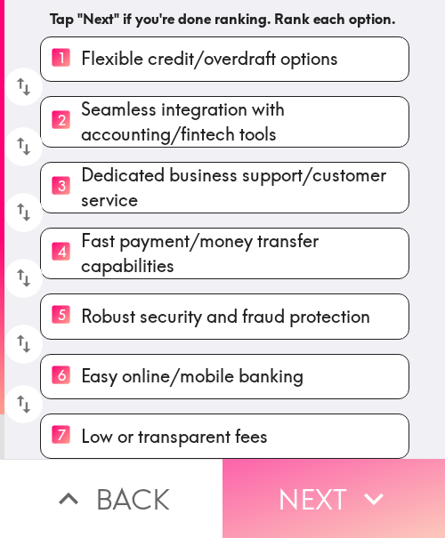
drag, startPoint x: 333, startPoint y: 496, endPoint x: 414, endPoint y: 496, distance: 81.8
click at [334, 496] on button "Next" at bounding box center [333, 498] width 222 height 79
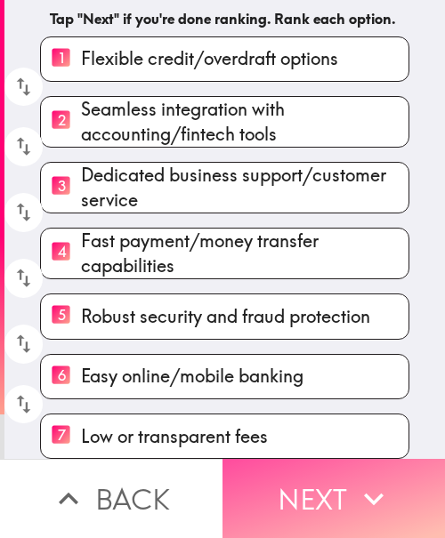
scroll to position [5, 0]
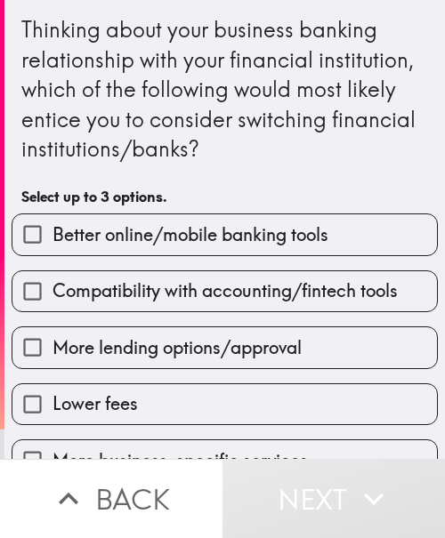
click at [240, 344] on span "More lending options/approval" at bounding box center [176, 347] width 249 height 25
click at [52, 344] on input "More lending options/approval" at bounding box center [32, 347] width 40 height 40
checkbox input "true"
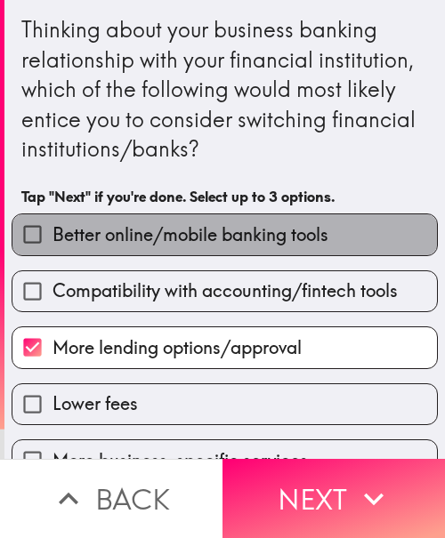
click at [218, 239] on span "Better online/mobile banking tools" at bounding box center [190, 234] width 276 height 25
click at [52, 239] on input "Better online/mobile banking tools" at bounding box center [32, 234] width 40 height 40
checkbox input "true"
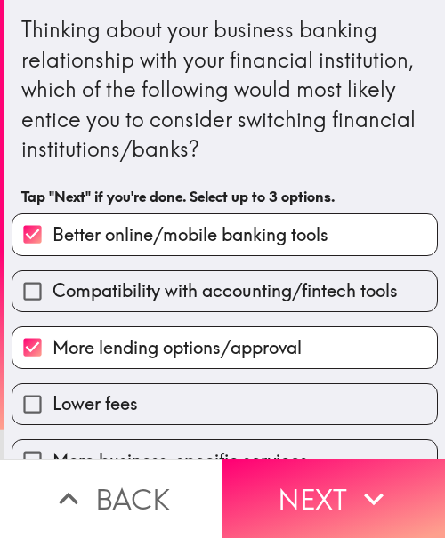
drag, startPoint x: 232, startPoint y: 292, endPoint x: 423, endPoint y: 320, distance: 193.3
click at [233, 292] on span "Compatibility with accounting/fintech tools" at bounding box center [224, 290] width 345 height 25
click at [52, 292] on input "Compatibility with accounting/fintech tools" at bounding box center [32, 291] width 40 height 40
checkbox input "true"
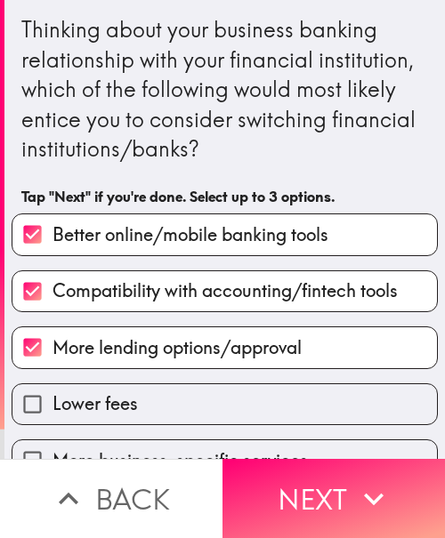
click at [396, 487] on button "Next" at bounding box center [333, 498] width 222 height 79
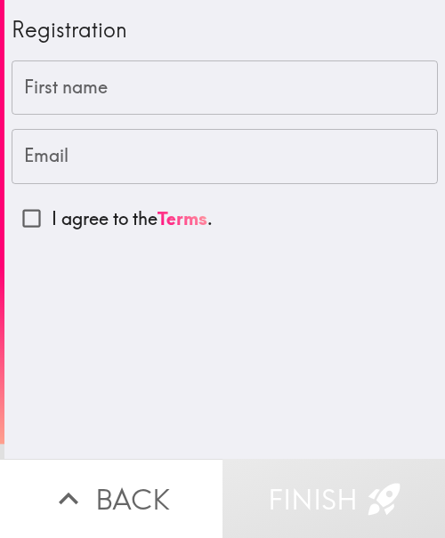
click at [101, 84] on input "First name" at bounding box center [225, 87] width 426 height 55
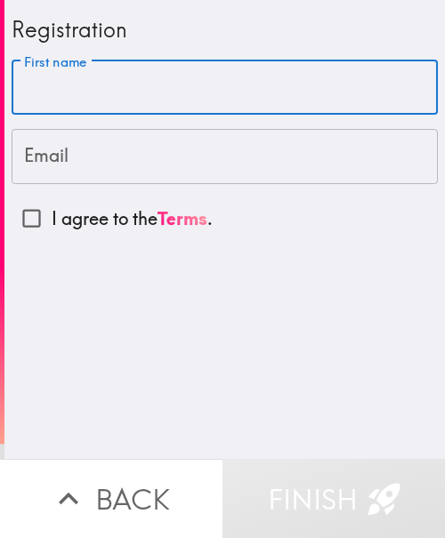
paste input "[PERSON_NAME]"
type input "[PERSON_NAME]"
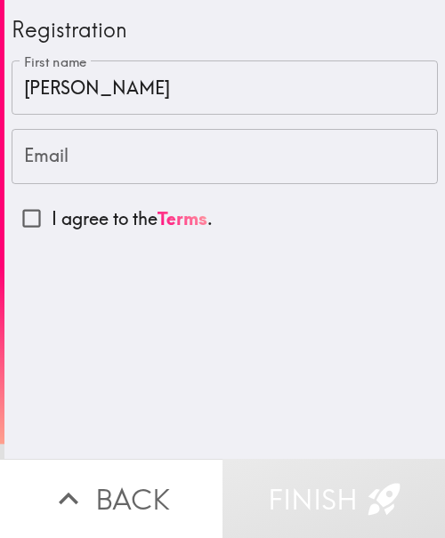
click at [76, 148] on input "Email" at bounding box center [225, 156] width 426 height 55
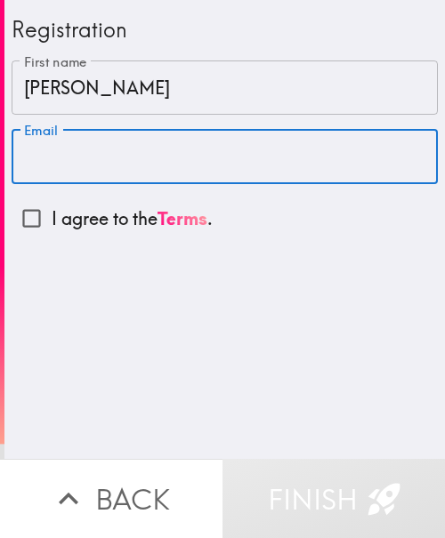
paste input "[EMAIL_ADDRESS][DOMAIN_NAME]"
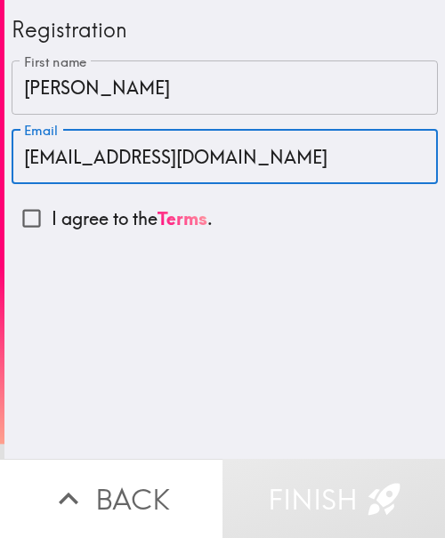
type input "[EMAIL_ADDRESS][DOMAIN_NAME]"
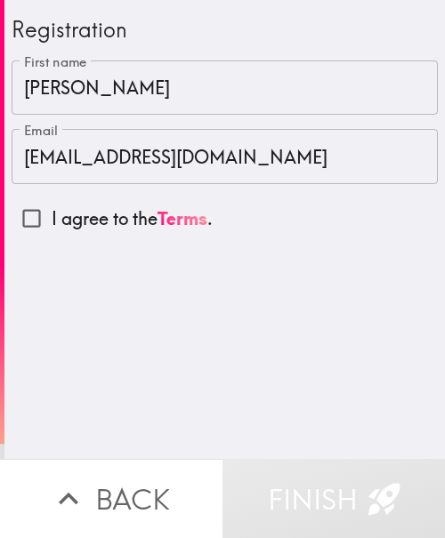
drag, startPoint x: 25, startPoint y: 205, endPoint x: 114, endPoint y: 194, distance: 89.7
click at [25, 205] on input "I agree to the Terms ." at bounding box center [32, 218] width 40 height 40
checkbox input "true"
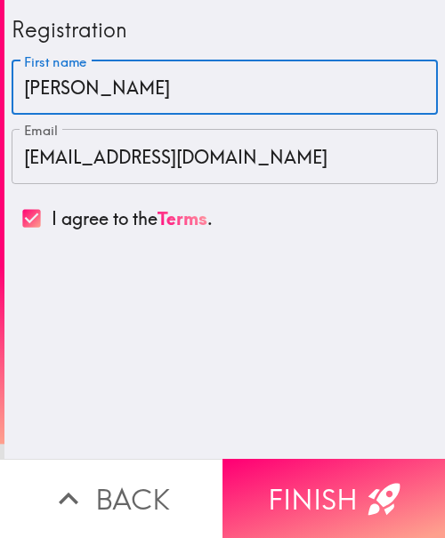
click at [86, 85] on input "[PERSON_NAME]" at bounding box center [225, 87] width 426 height 55
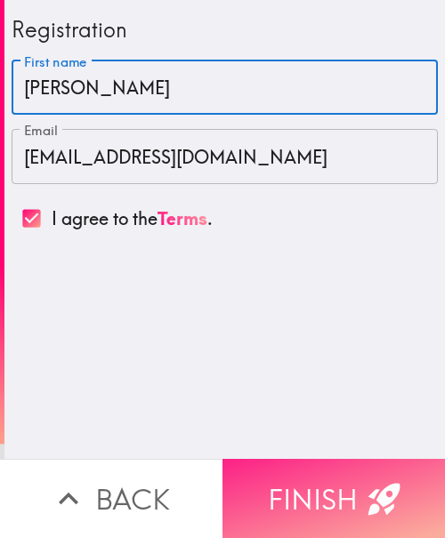
type input "[PERSON_NAME]"
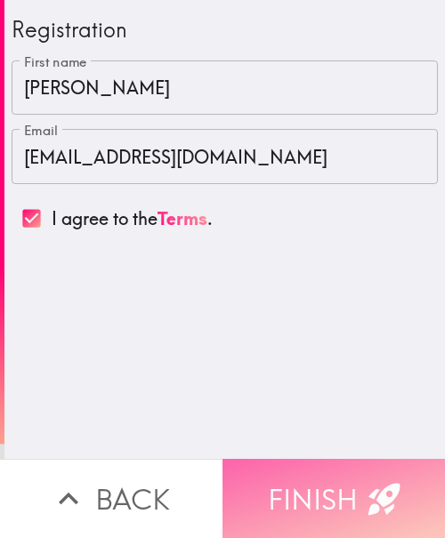
click at [315, 494] on button "Finish" at bounding box center [333, 498] width 222 height 79
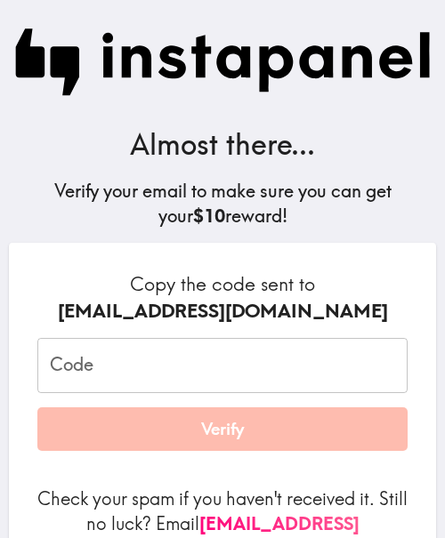
drag, startPoint x: 169, startPoint y: 378, endPoint x: 115, endPoint y: 398, distance: 58.0
click at [169, 378] on input "Code" at bounding box center [222, 365] width 370 height 55
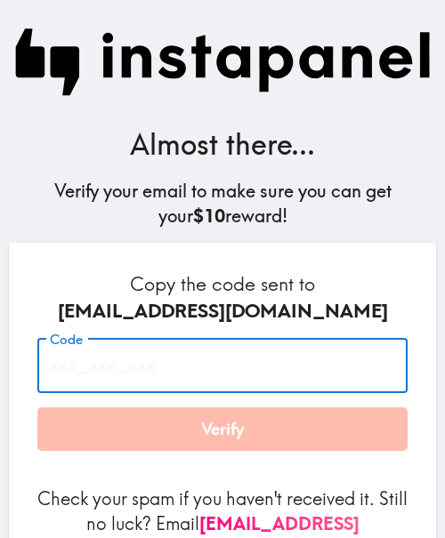
paste input "4tL_EDu_7dT"
type input "4tL_EDu_7dT"
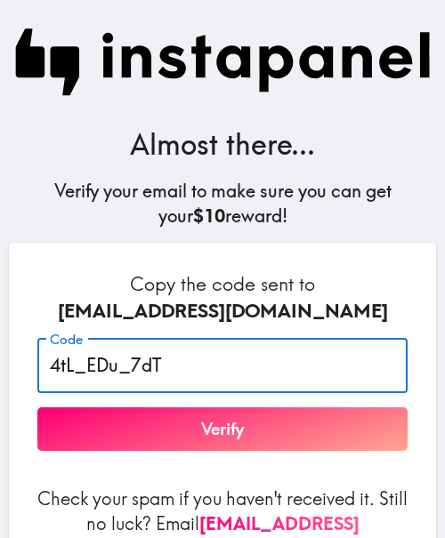
drag, startPoint x: 185, startPoint y: 427, endPoint x: 204, endPoint y: 501, distance: 77.2
click at [185, 427] on button "Verify" at bounding box center [222, 429] width 370 height 44
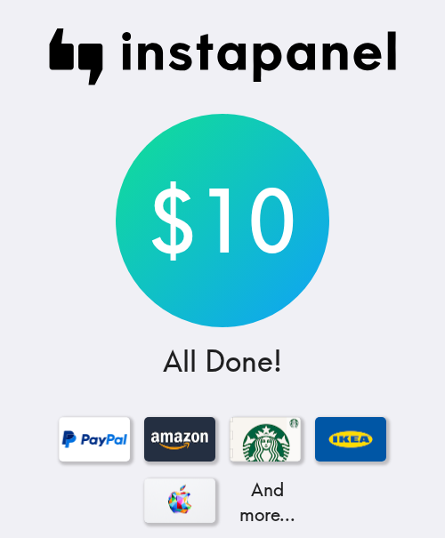
scroll to position [284, 0]
